Goal: Use online tool/utility: Utilize a website feature to perform a specific function

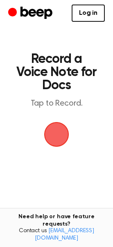
click at [52, 129] on span "button" at bounding box center [56, 134] width 25 height 25
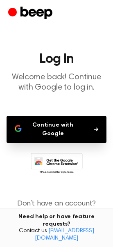
click at [34, 132] on button "Continue with Google" at bounding box center [57, 129] width 100 height 27
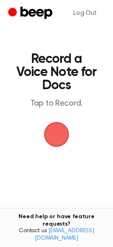
click at [48, 130] on span "button" at bounding box center [56, 134] width 25 height 25
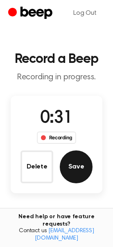
click at [72, 157] on button "Save" at bounding box center [76, 166] width 33 height 33
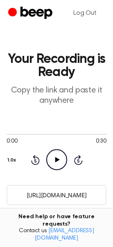
click at [58, 161] on icon "Play Audio" at bounding box center [56, 159] width 21 height 21
click at [58, 162] on icon "Pause Audio" at bounding box center [56, 159] width 21 height 21
